Goal: Task Accomplishment & Management: Manage account settings

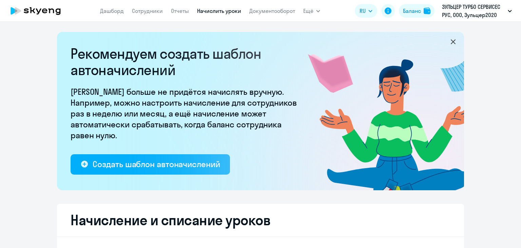
select select "10"
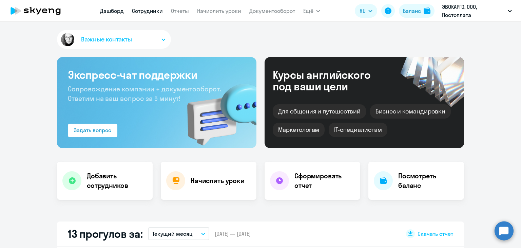
select select "30"
click at [150, 11] on link "Сотрудники" at bounding box center [147, 10] width 31 height 7
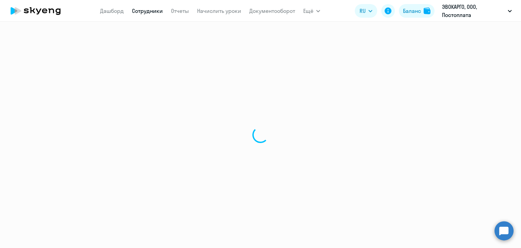
select select "30"
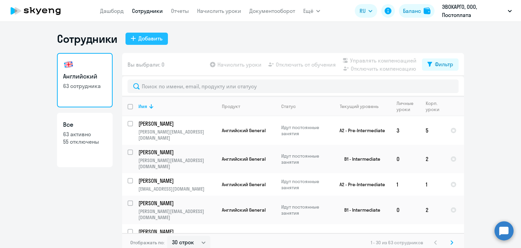
click at [150, 37] on div "Добавить" at bounding box center [150, 38] width 24 height 8
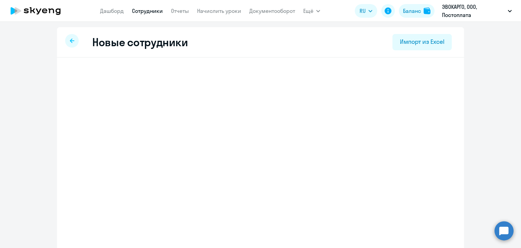
select select "english_adult_not_native_speaker"
select select "3"
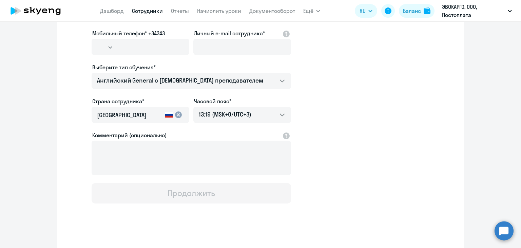
scroll to position [107, 0]
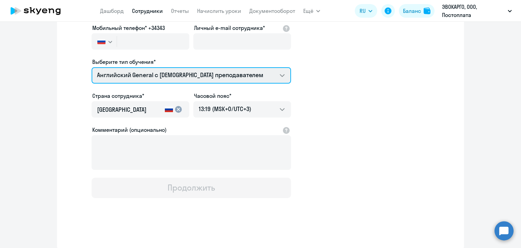
click at [165, 75] on select "Премиум уроки по китайскому языку для взрослых Английский General с [DEMOGRAPHI…" at bounding box center [191, 75] width 199 height 16
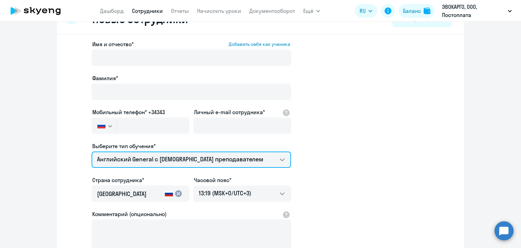
scroll to position [0, 0]
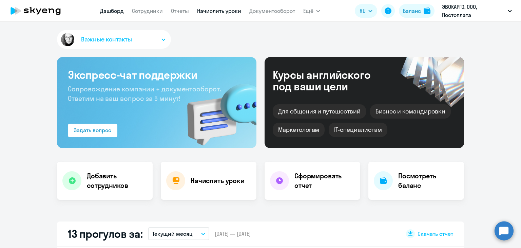
click at [210, 9] on link "Начислить уроки" at bounding box center [219, 10] width 44 height 7
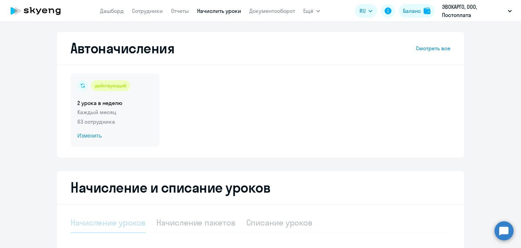
select select "10"
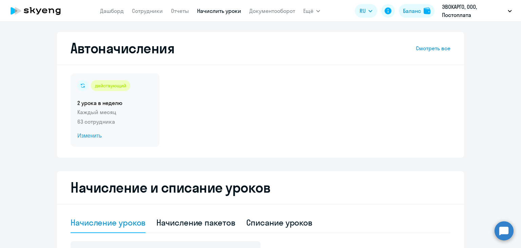
click at [78, 138] on span "Изменить" at bounding box center [114, 136] width 75 height 8
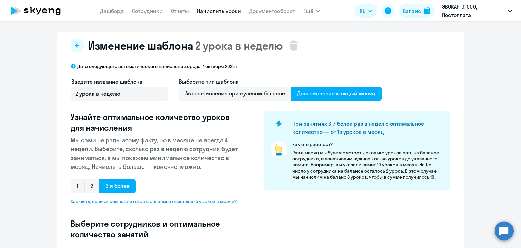
select select "10"
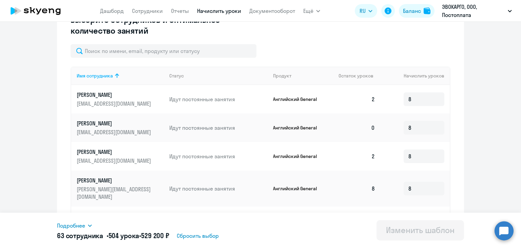
scroll to position [170, 0]
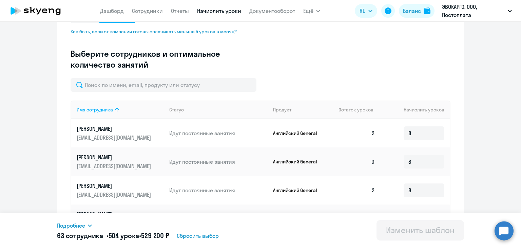
click at [114, 53] on h3 "Выберите сотрудников и оптимальное количество занятий" at bounding box center [157, 59] width 172 height 22
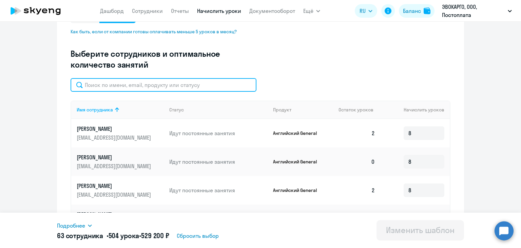
click at [112, 86] on input "text" at bounding box center [164, 85] width 186 height 14
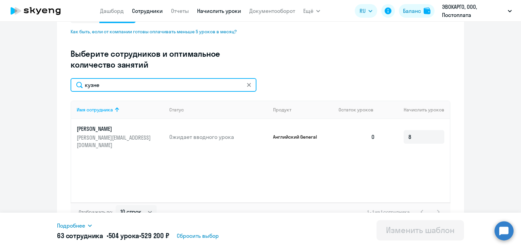
type input "кузне"
